Goal: Task Accomplishment & Management: Manage account settings

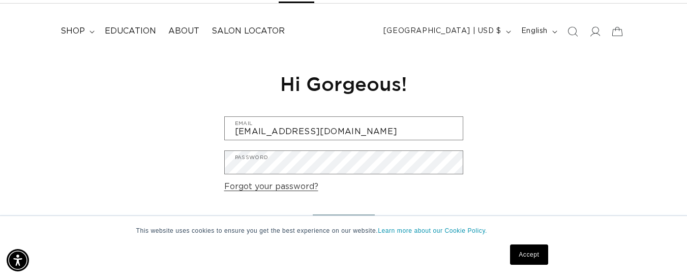
scroll to position [52, 0]
type input "heb941503@icloud.com"
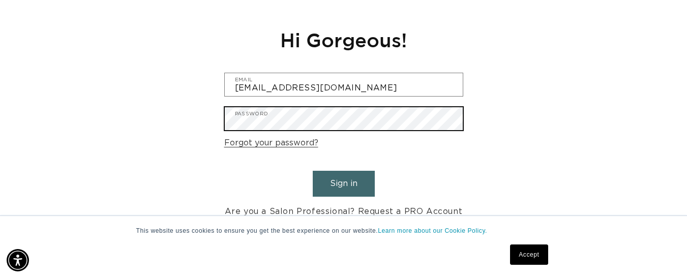
scroll to position [96, 0]
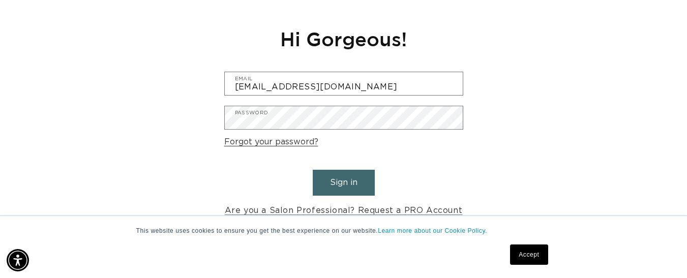
click at [356, 178] on button "Sign in" at bounding box center [344, 183] width 62 height 26
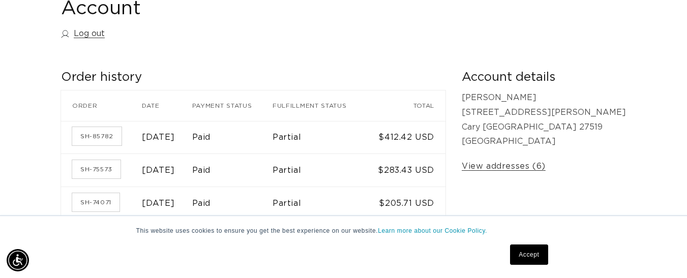
scroll to position [0, 614]
